Goal: Obtain resource: Download file/media

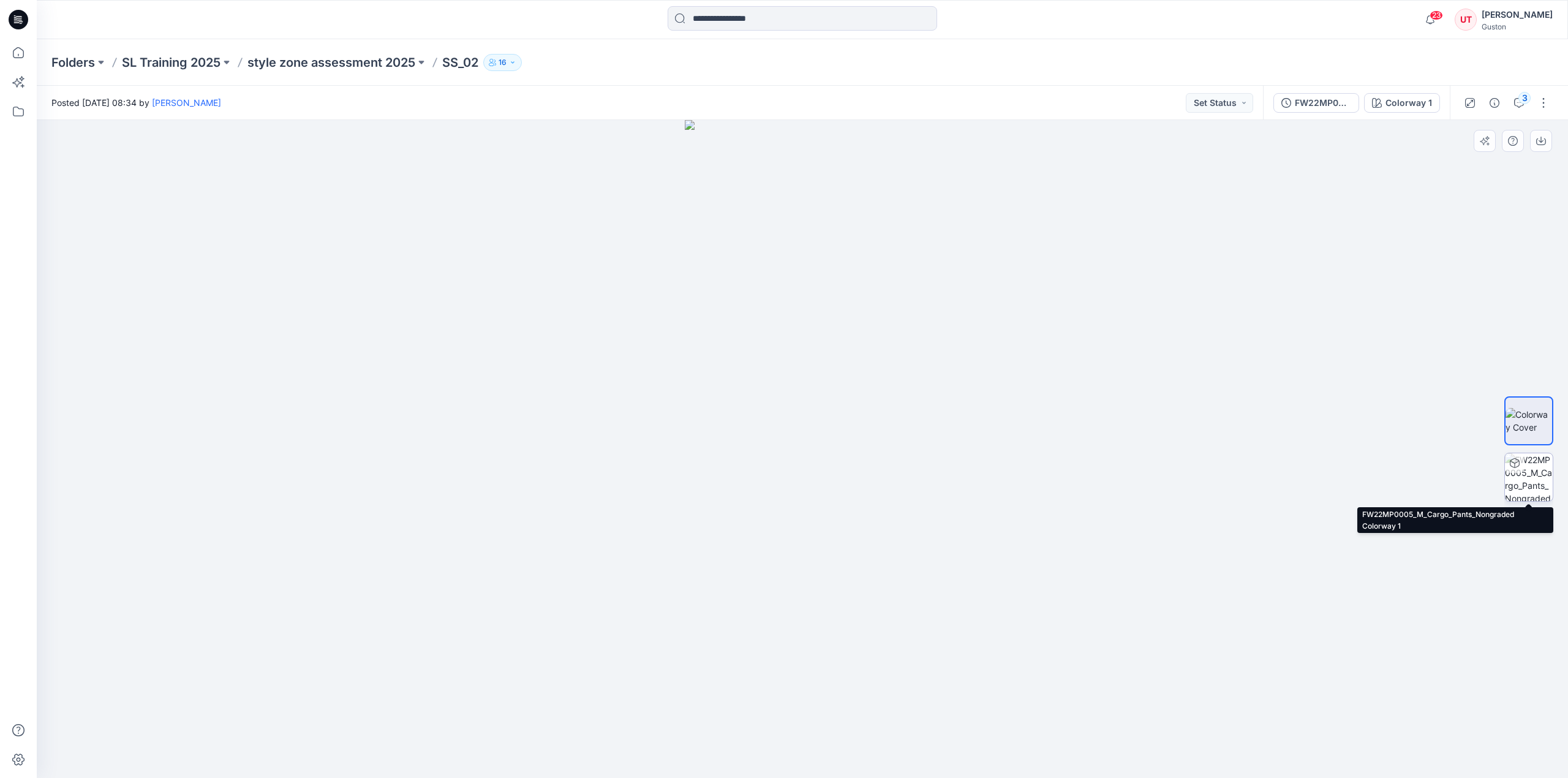
click at [1536, 486] on img at bounding box center [1528, 476] width 48 height 48
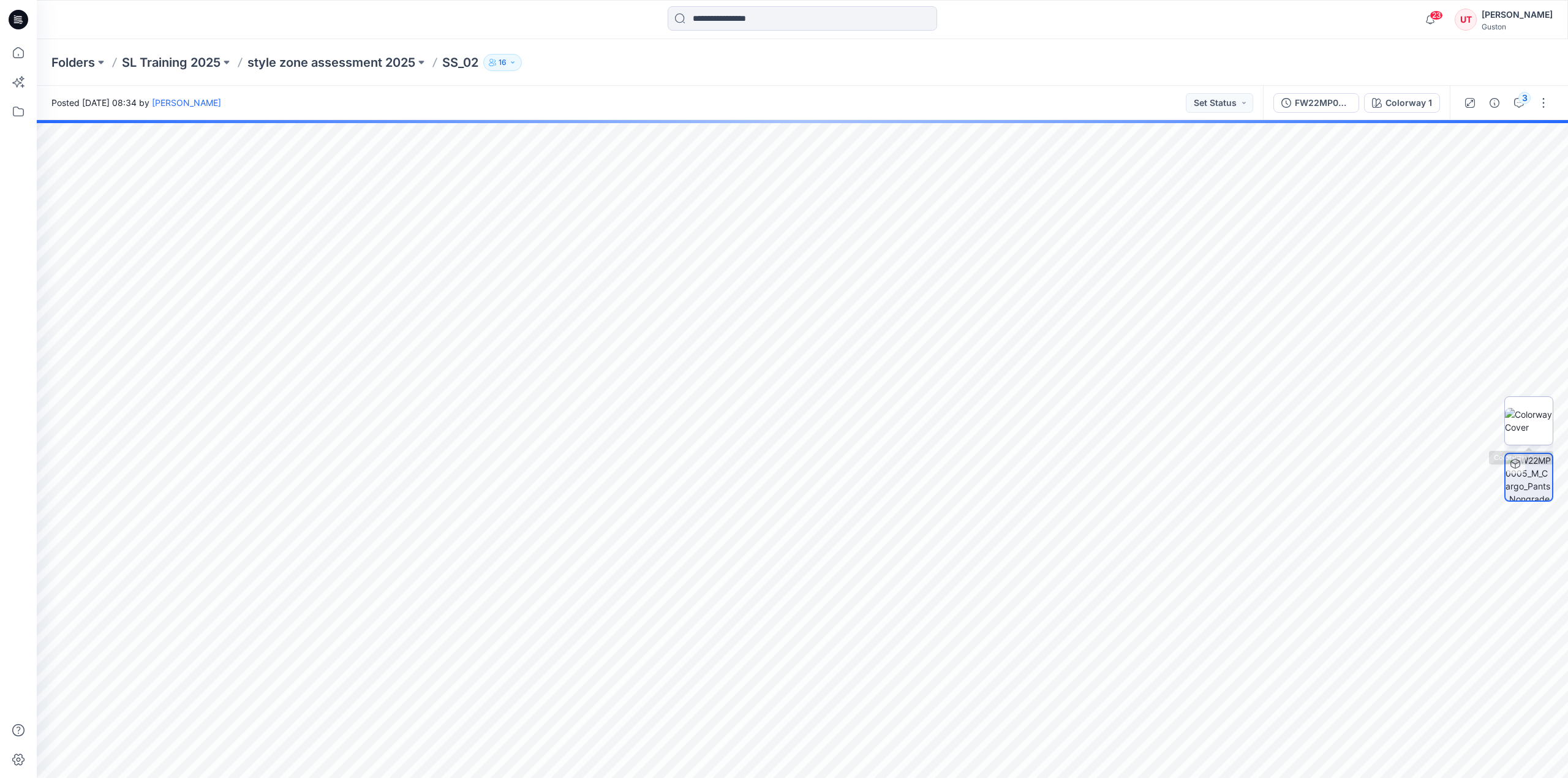
click at [1529, 417] on img at bounding box center [1528, 421] width 48 height 25
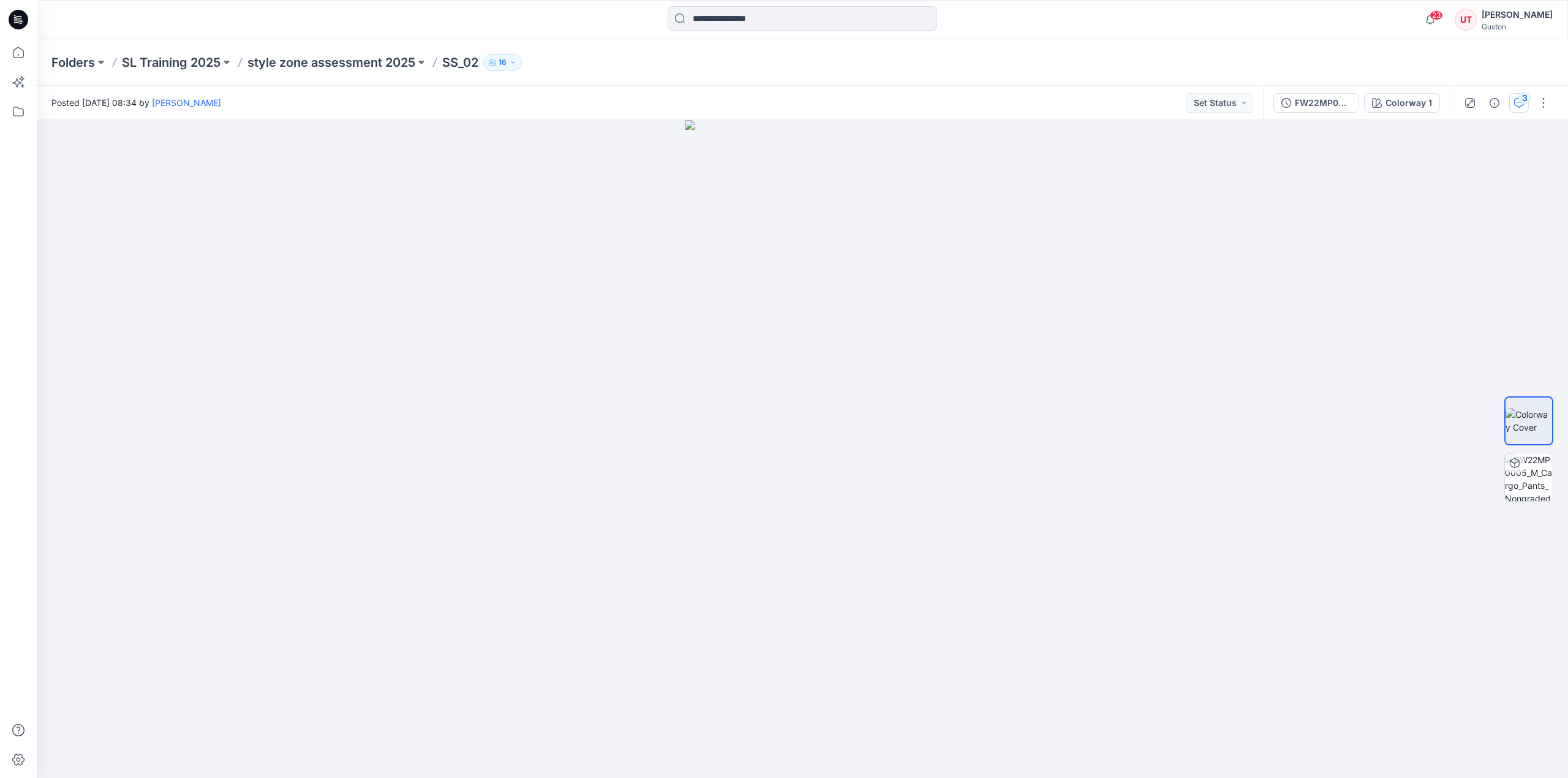
click at [1519, 106] on icon "button" at bounding box center [1519, 103] width 10 height 10
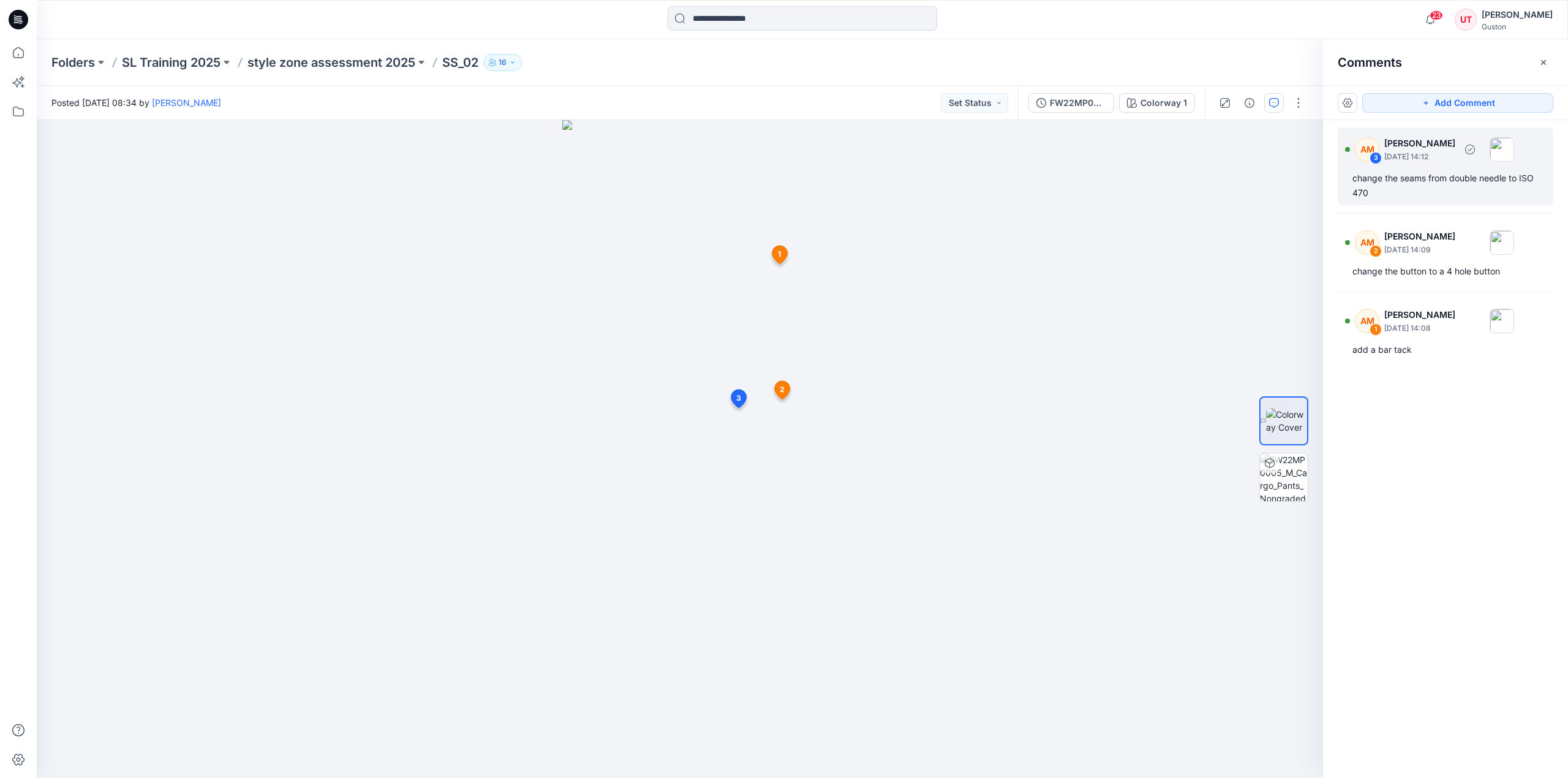
click at [1414, 200] on div "change the seams from double needle to ISO 470" at bounding box center [1445, 186] width 186 height 29
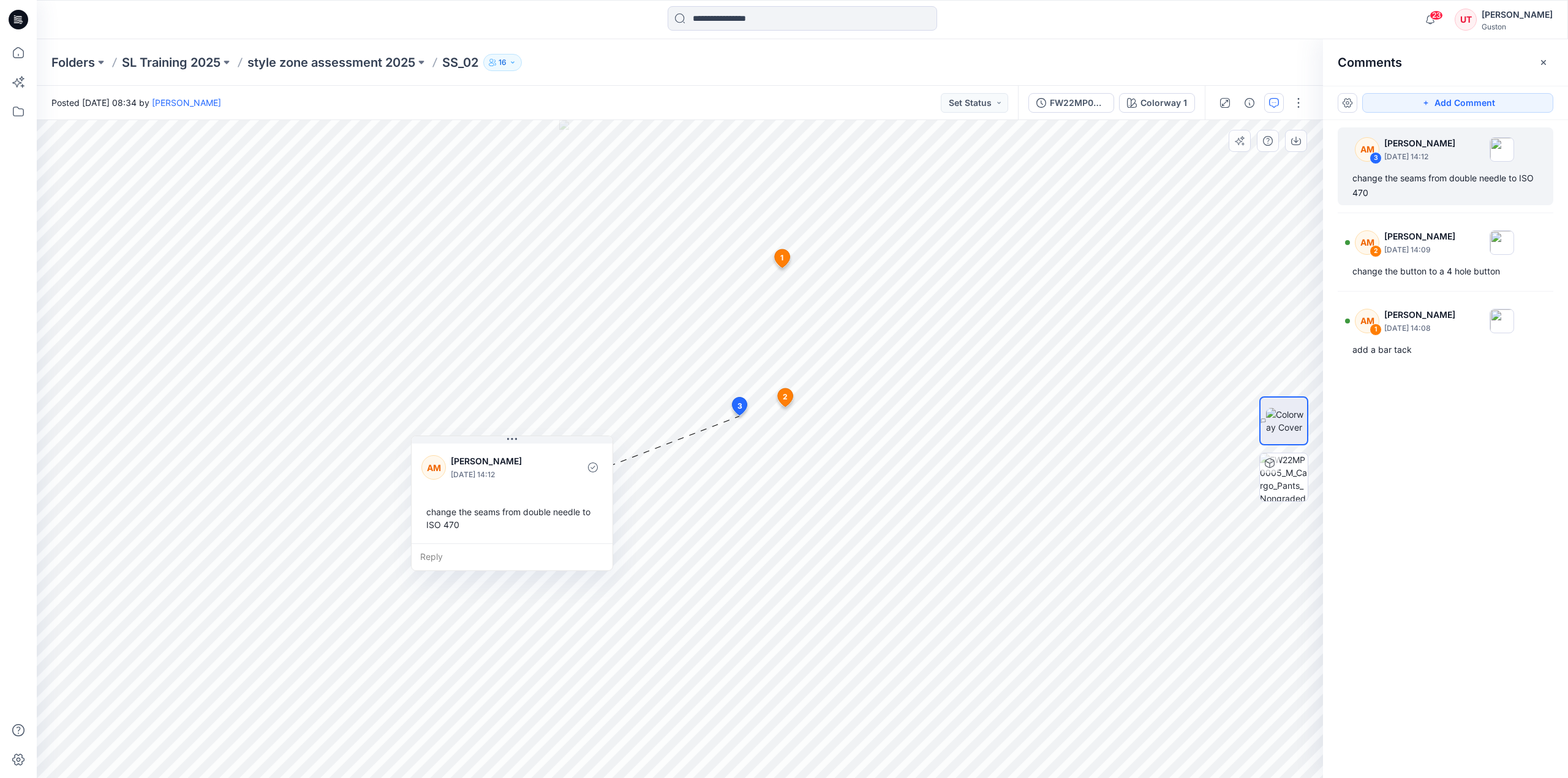
click at [785, 395] on span "2" at bounding box center [785, 397] width 5 height 11
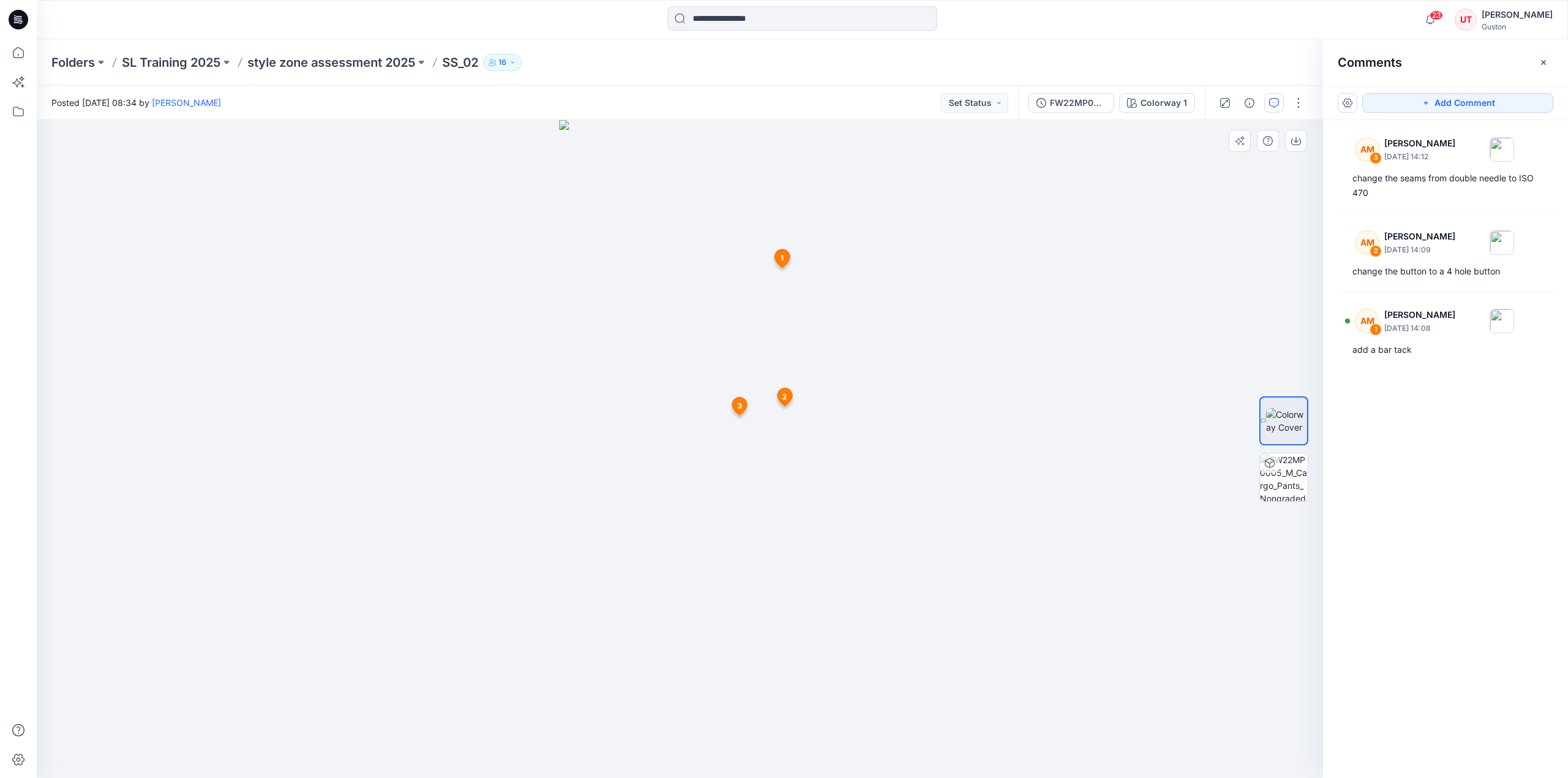
click at [784, 398] on span "2" at bounding box center [784, 397] width 5 height 11
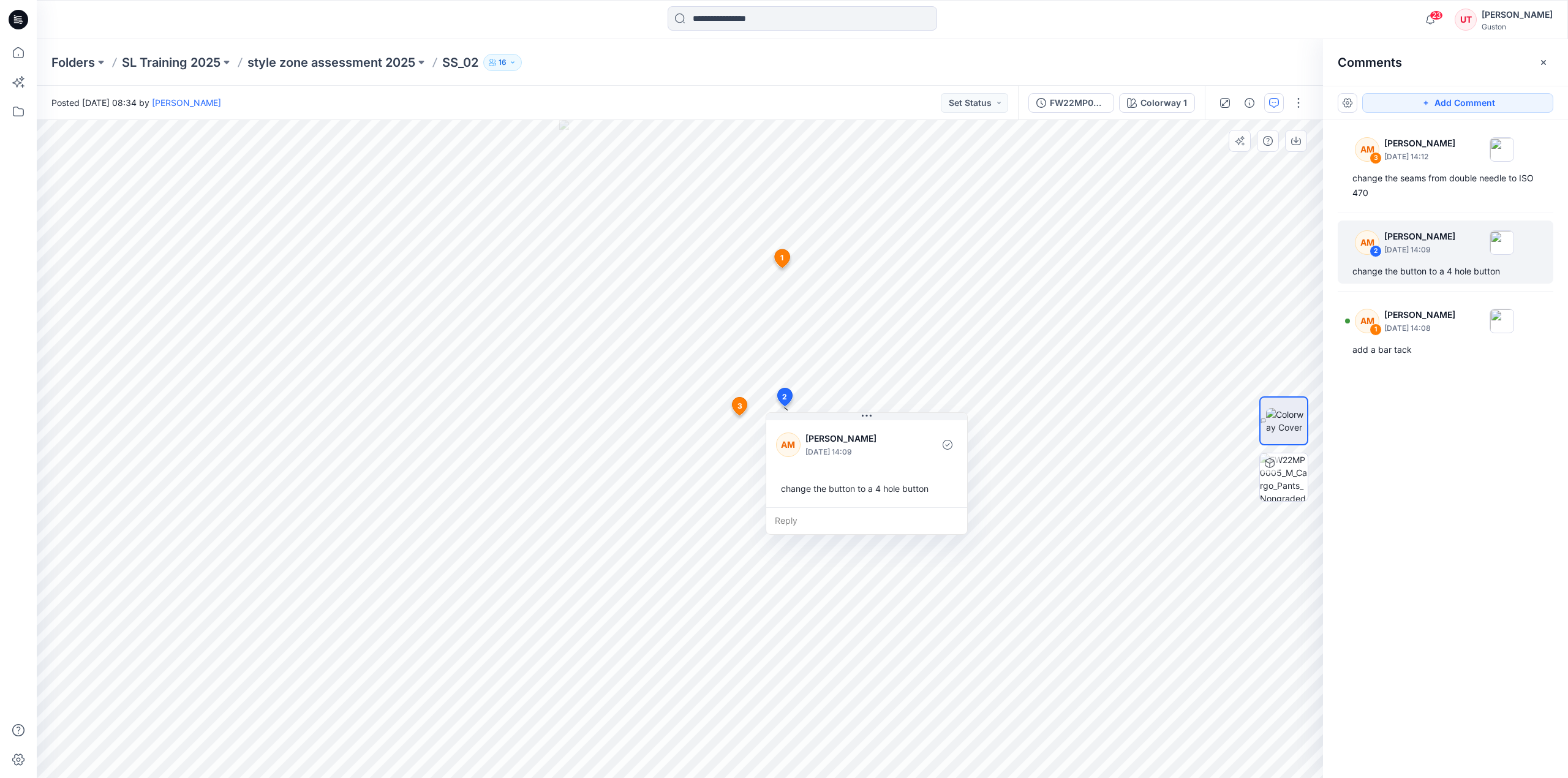
click at [781, 260] on span "1" at bounding box center [782, 258] width 3 height 11
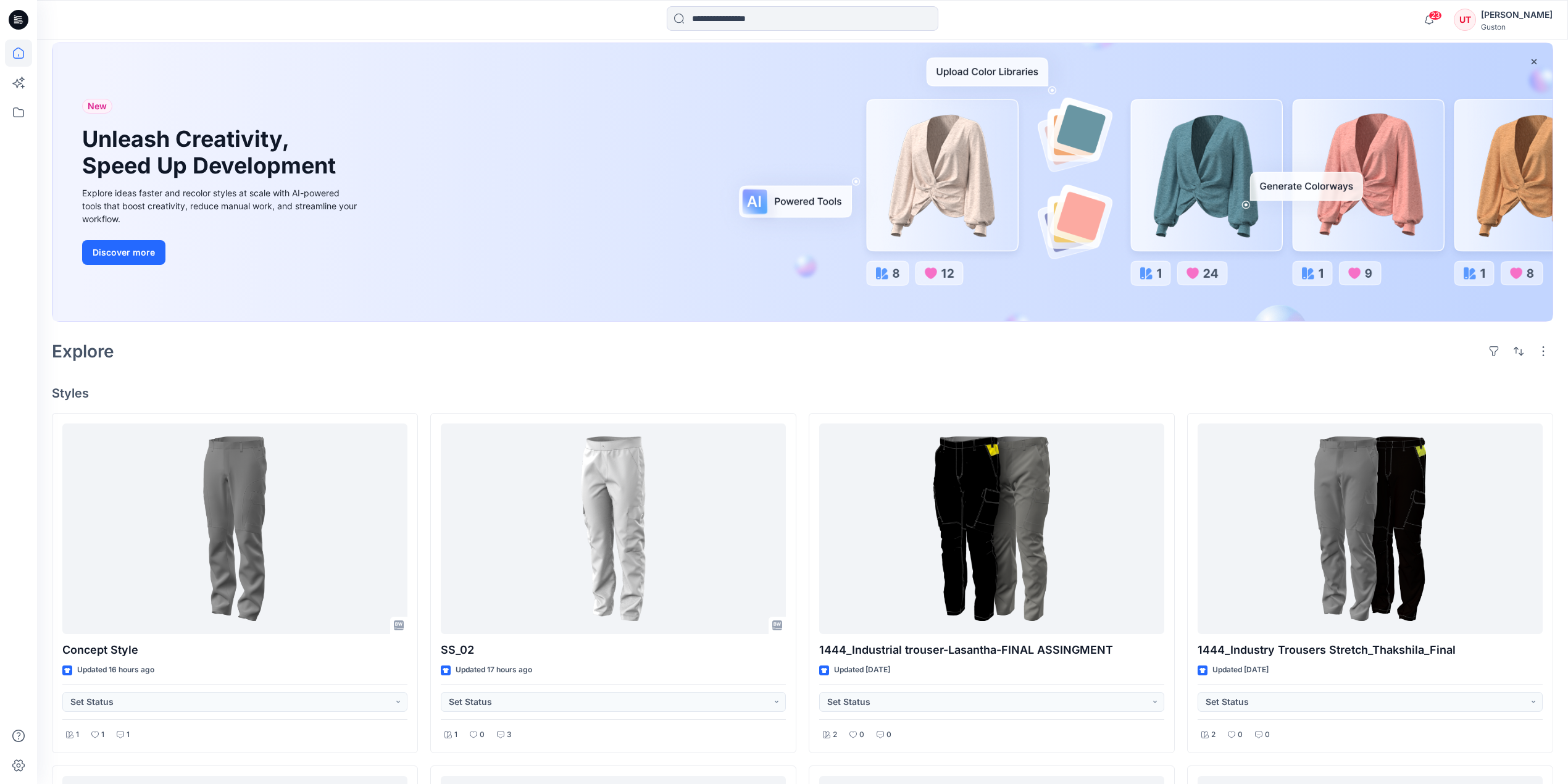
scroll to position [164, 0]
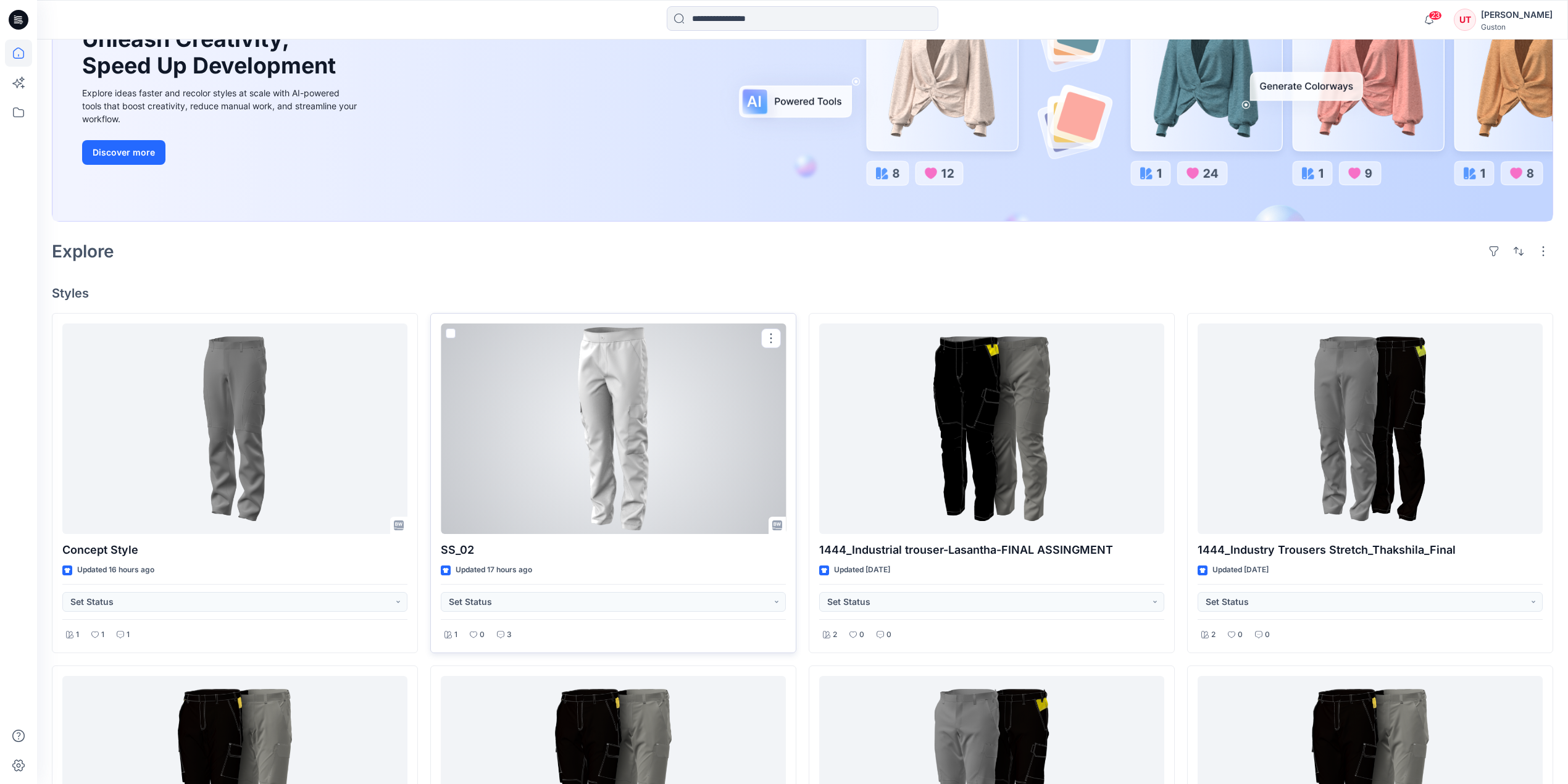
click at [584, 431] on div at bounding box center [613, 429] width 345 height 211
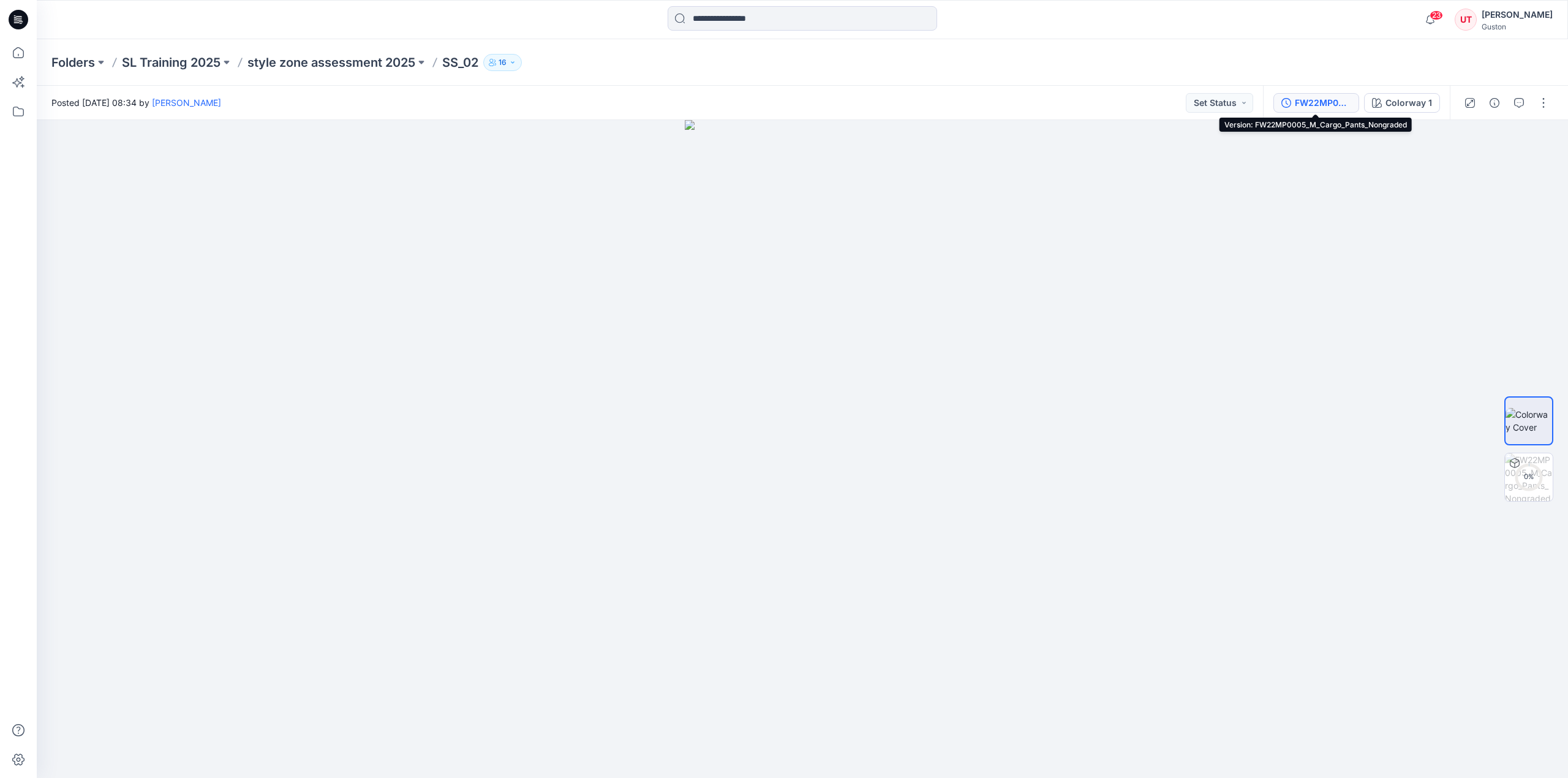
click at [1333, 104] on div "FW22MP0005_M_Cargo_Pants_Nongraded" at bounding box center [1323, 103] width 56 height 13
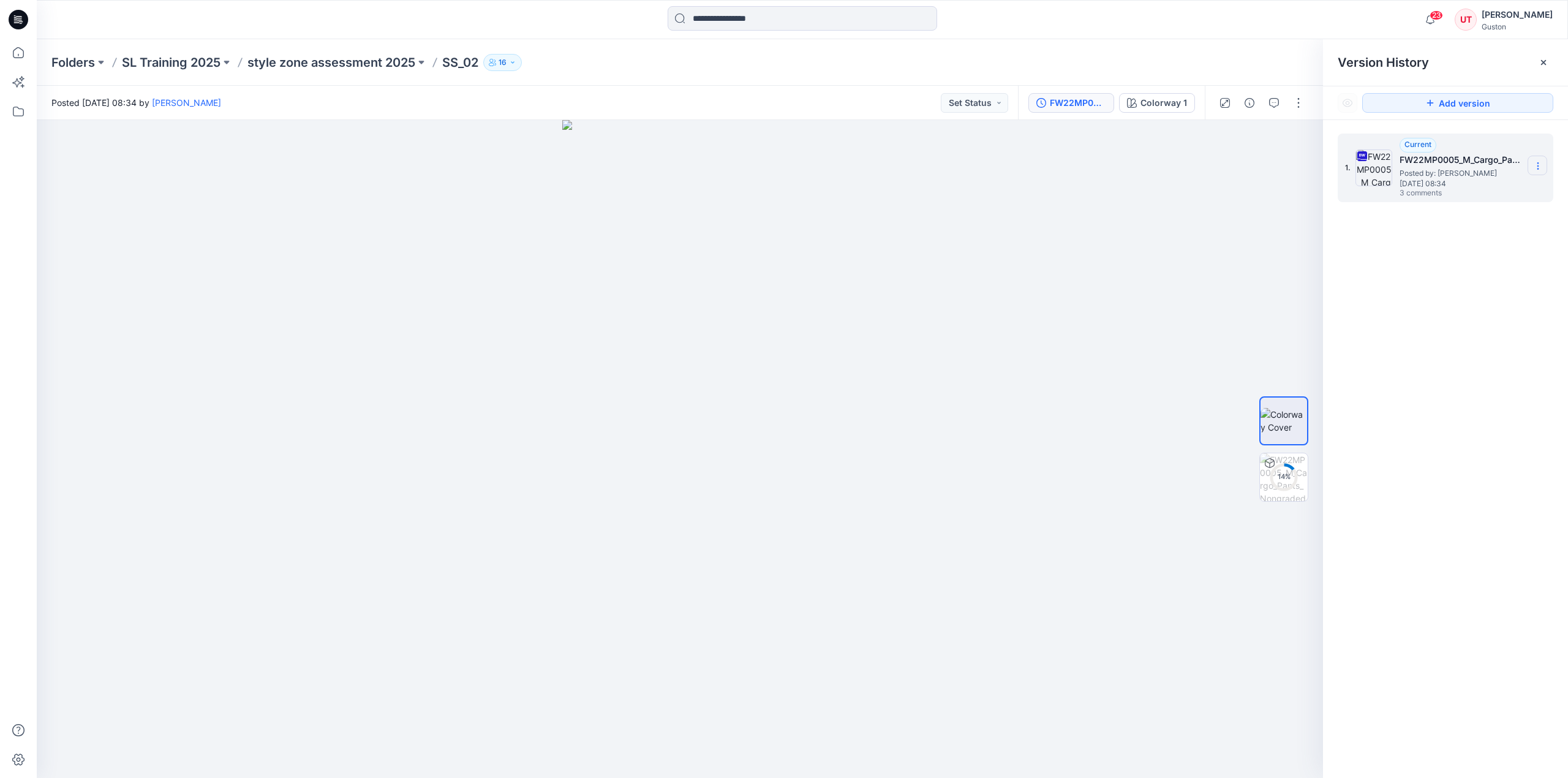
click at [1534, 164] on icon at bounding box center [1538, 166] width 10 height 10
click at [1520, 189] on span "Download Source BW File" at bounding box center [1476, 190] width 103 height 15
click at [1277, 99] on icon "button" at bounding box center [1274, 103] width 10 height 10
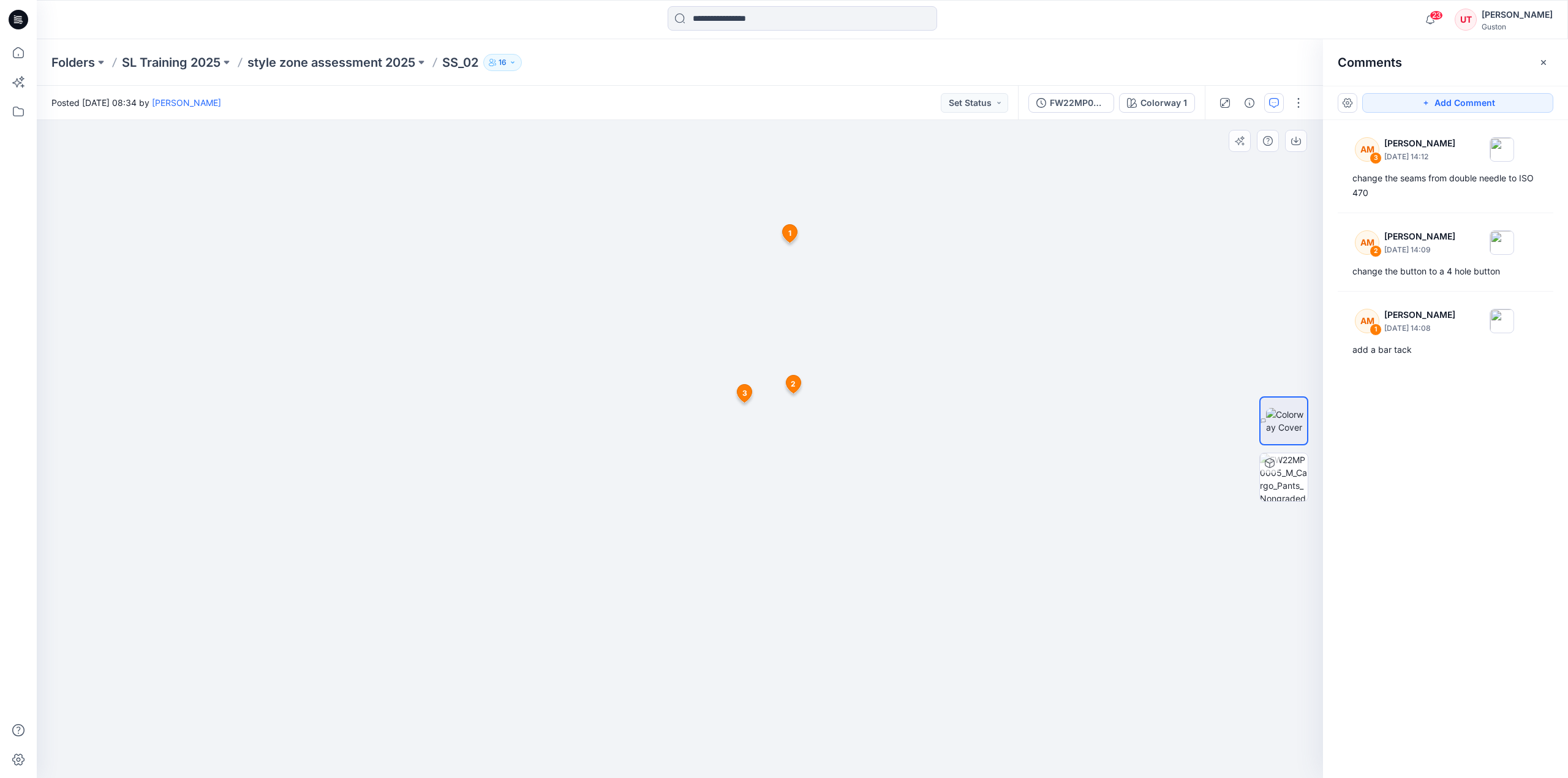
click at [860, 236] on div at bounding box center [680, 449] width 1287 height 659
click at [1417, 166] on div "AM 1 [PERSON_NAME] [DATE] 14:08" at bounding box center [1429, 149] width 169 height 34
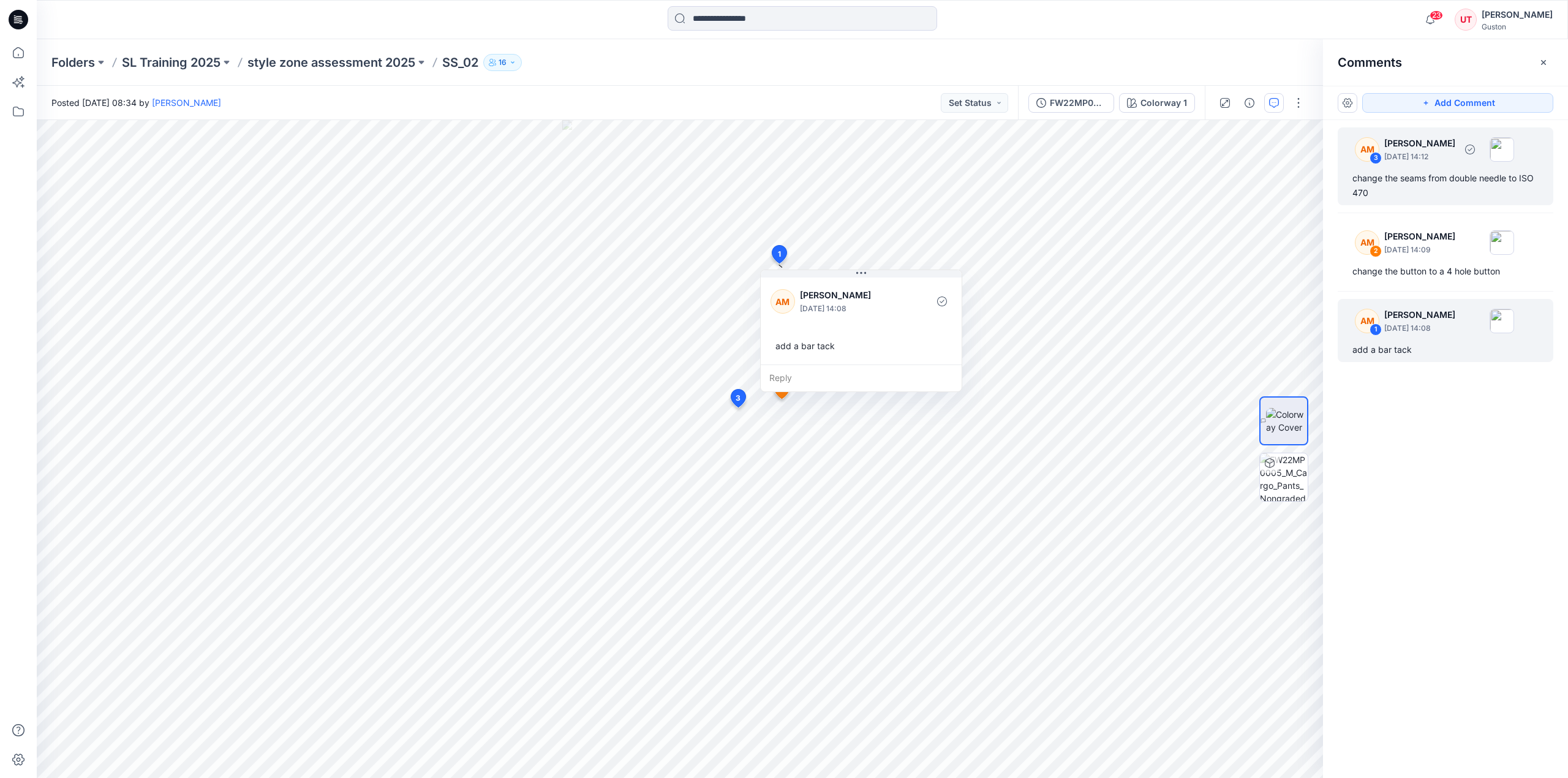
click at [1407, 190] on div "change the seams from double needle to ISO 470" at bounding box center [1445, 186] width 186 height 29
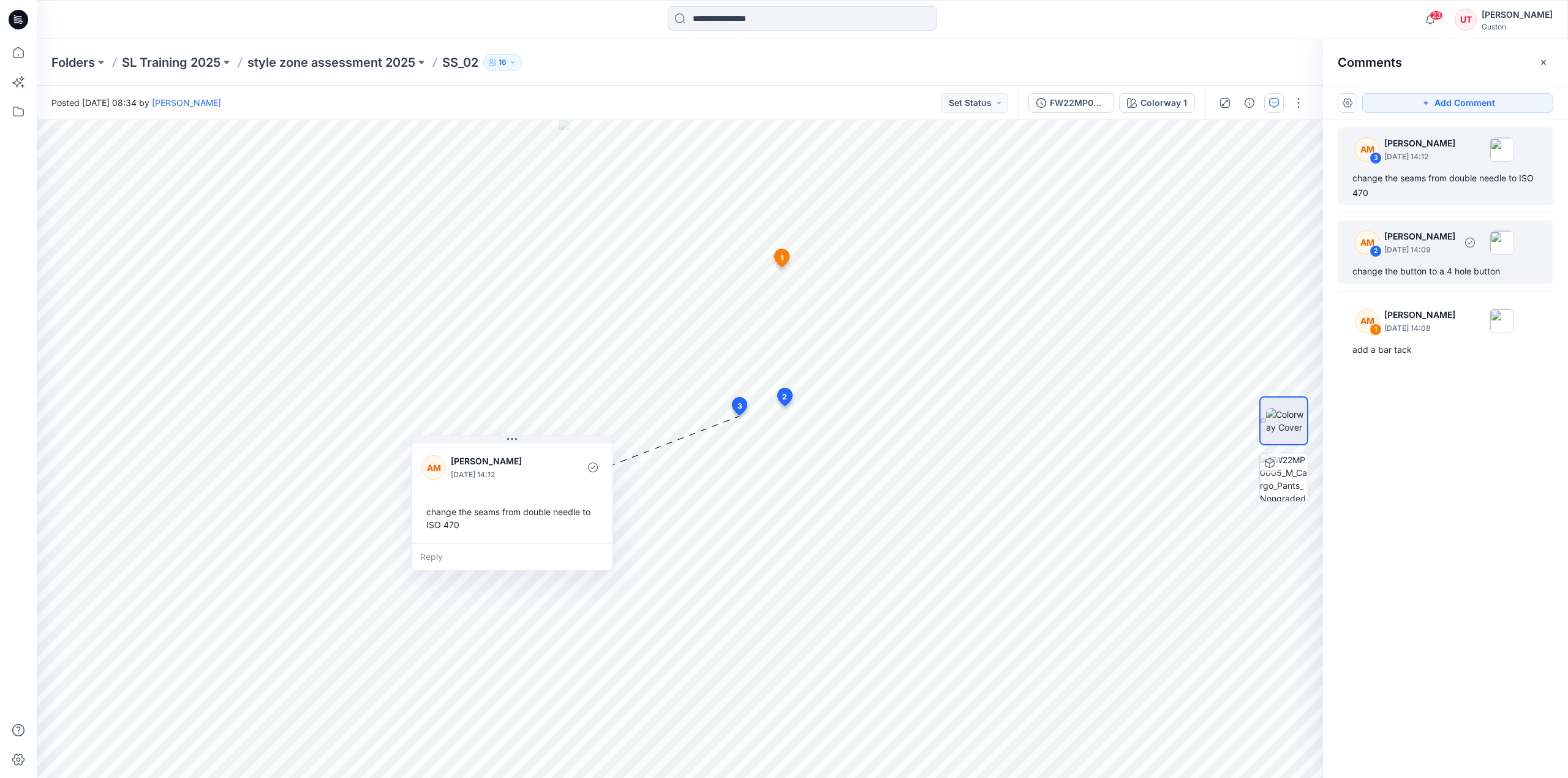
click at [1398, 280] on div "AM 2 [PERSON_NAME] [DATE] 14:09 change the button to a 4 hole button" at bounding box center [1445, 252] width 216 height 63
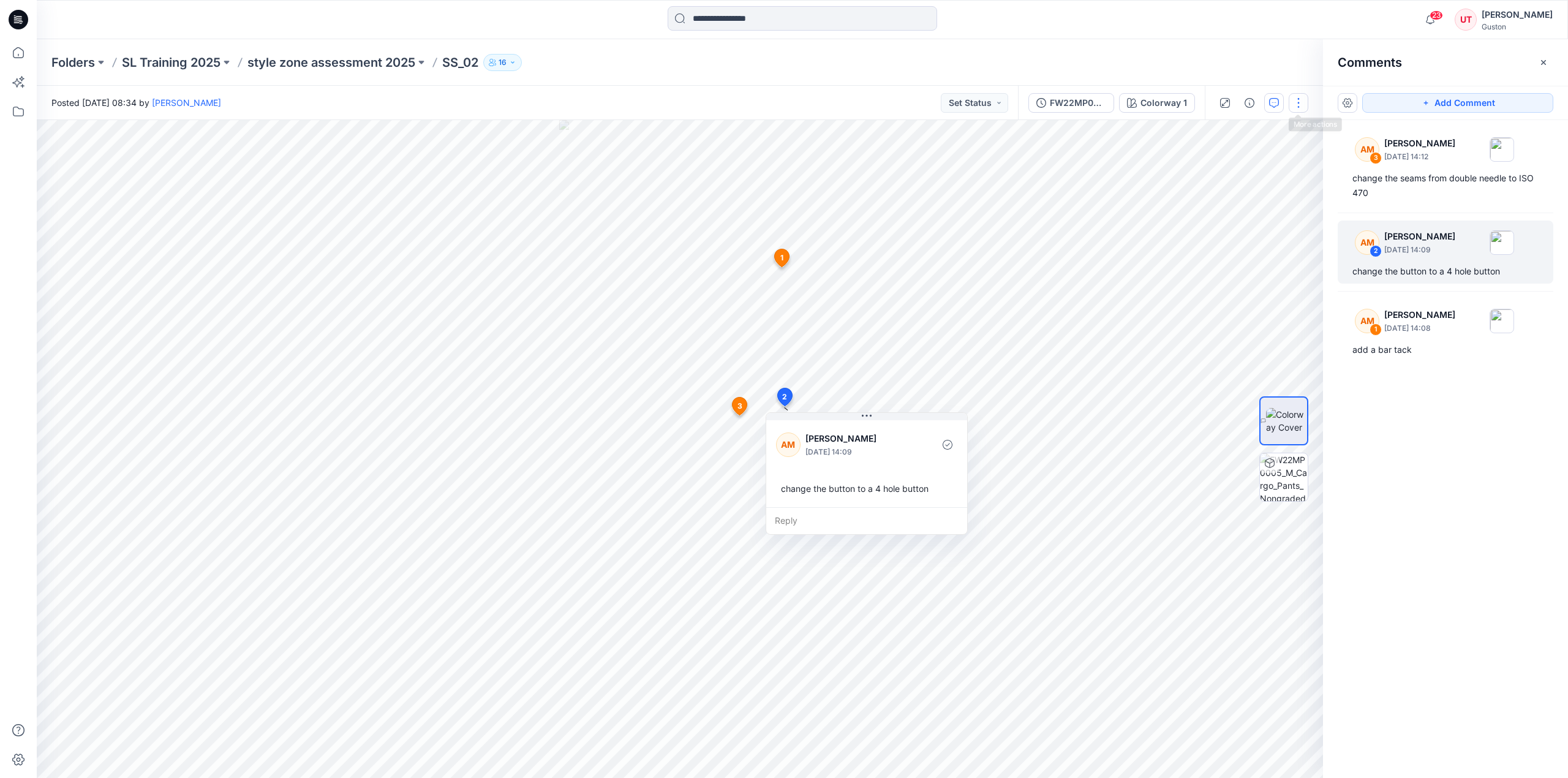
click at [1296, 101] on button "button" at bounding box center [1298, 103] width 19 height 19
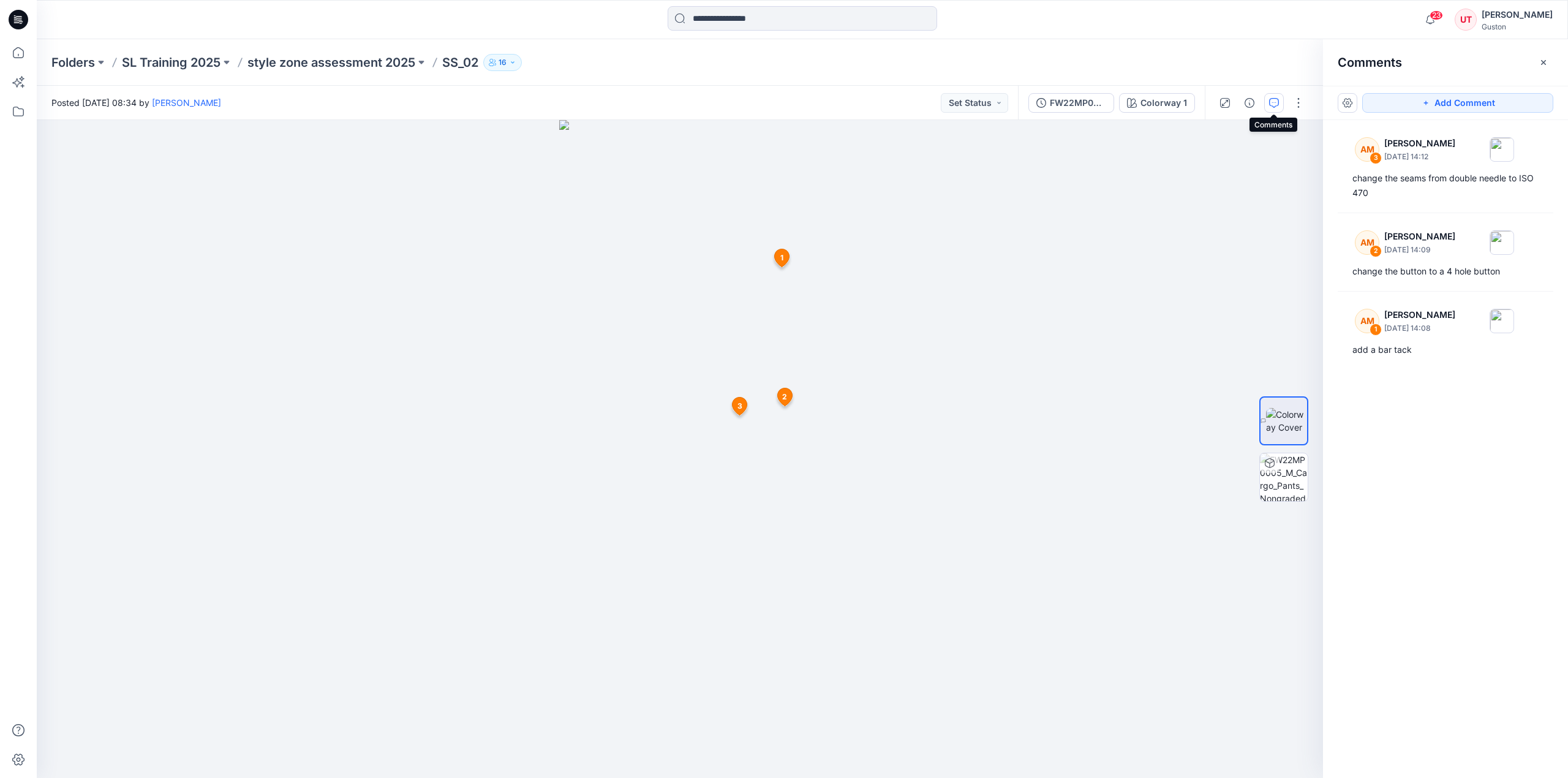
click at [1272, 106] on icon "button" at bounding box center [1274, 103] width 10 height 10
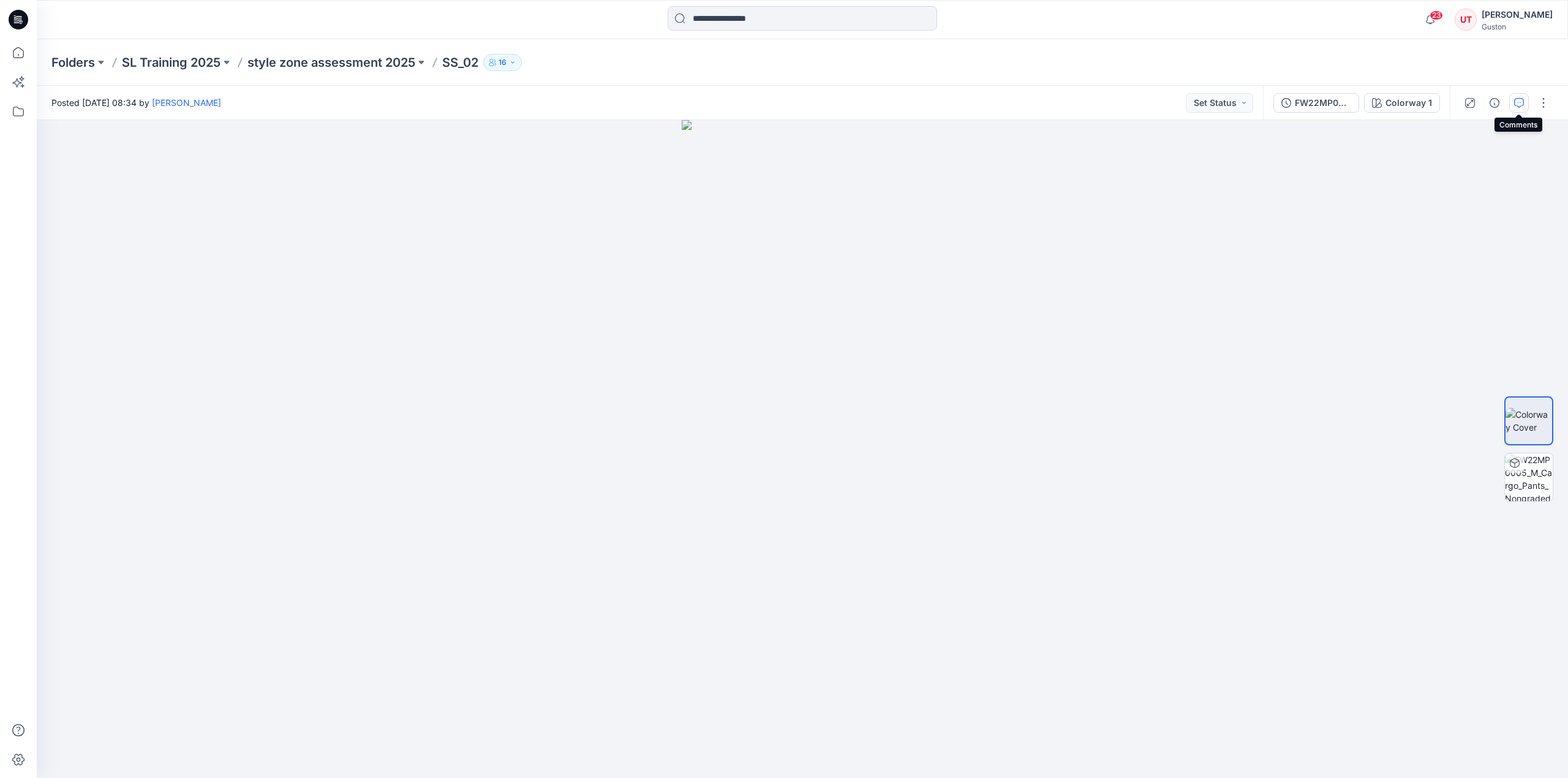
click at [1516, 101] on icon "button" at bounding box center [1519, 103] width 10 height 10
